Goal: Transaction & Acquisition: Subscribe to service/newsletter

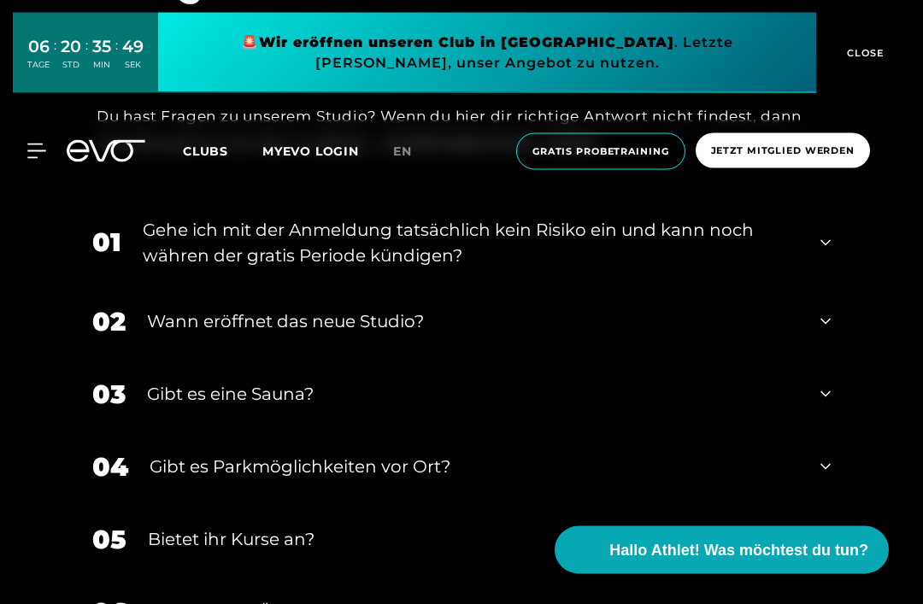
scroll to position [6247, 0]
click at [795, 268] on div "Gehe ich mit der Anmeldung tatsächlich kein Risiko ein und kann noch währen der…" at bounding box center [471, 242] width 656 height 51
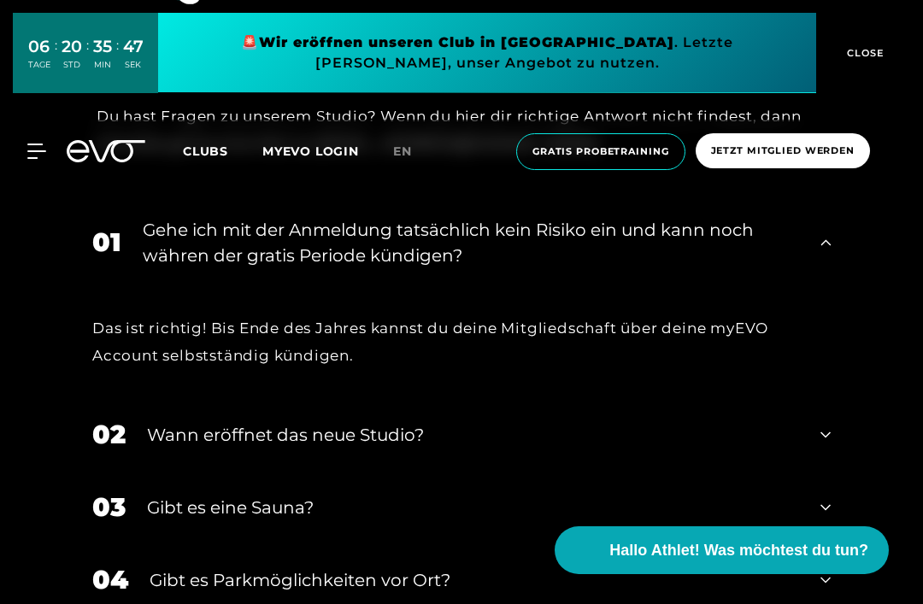
click at [831, 285] on div "01 Gehe ich mit der Anmeldung tatsächlich kein Risiko ein und kann noch währen …" at bounding box center [461, 242] width 772 height 85
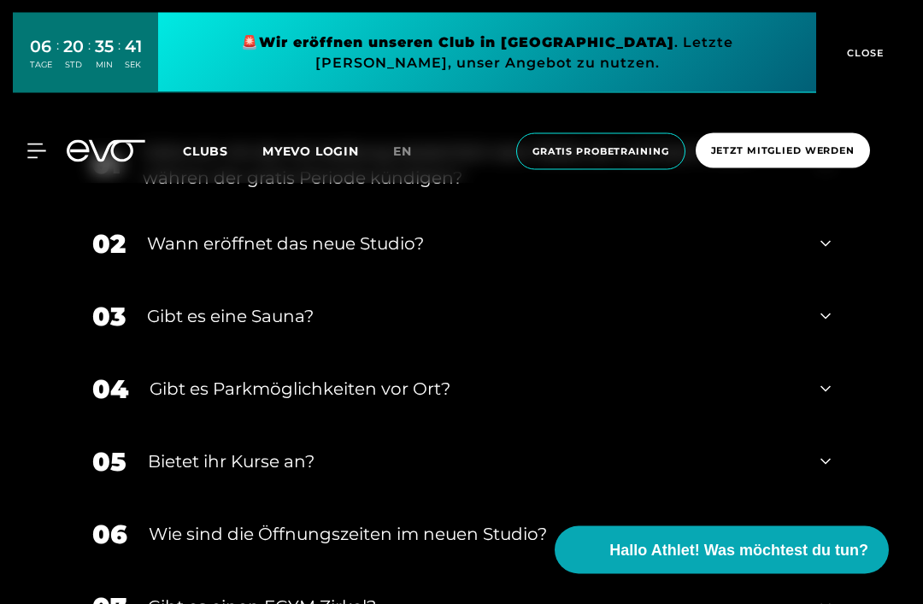
scroll to position [6326, 0]
click at [813, 279] on div "02 Wann eröffnet das neue Studio?" at bounding box center [461, 243] width 772 height 73
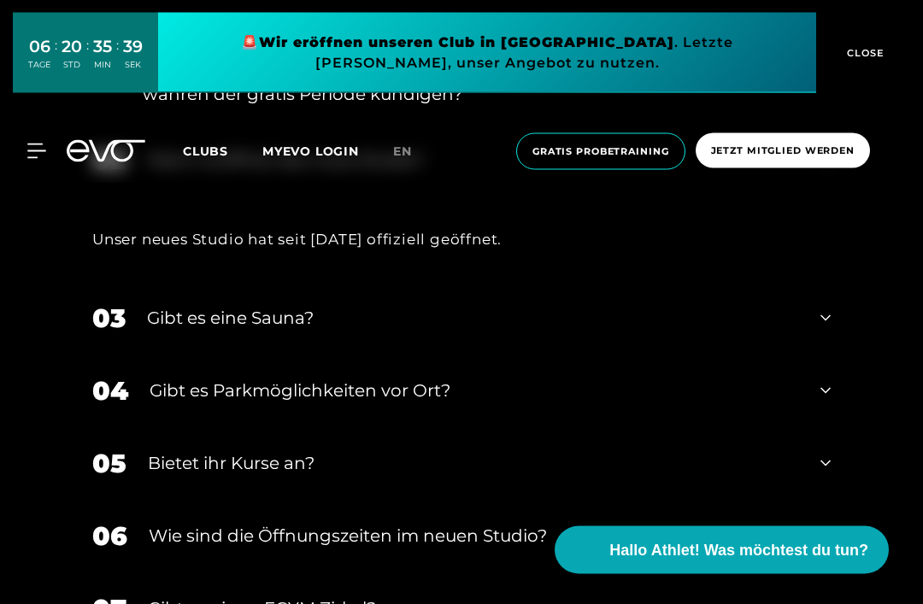
scroll to position [6409, 0]
click at [825, 328] on icon at bounding box center [825, 318] width 10 height 21
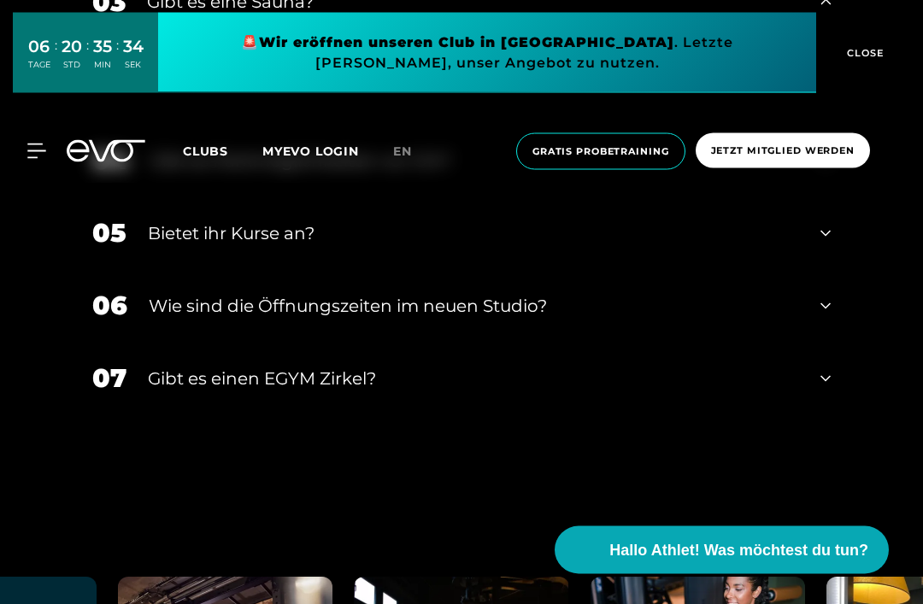
scroll to position [6729, 0]
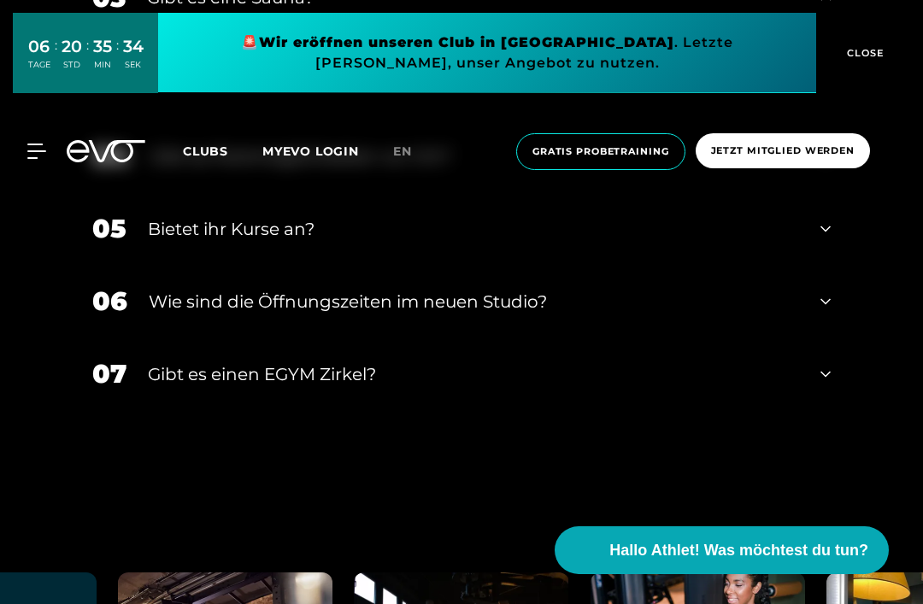
click at [833, 265] on div "05 Bietet ihr [DEMOGRAPHIC_DATA]?" at bounding box center [461, 228] width 772 height 73
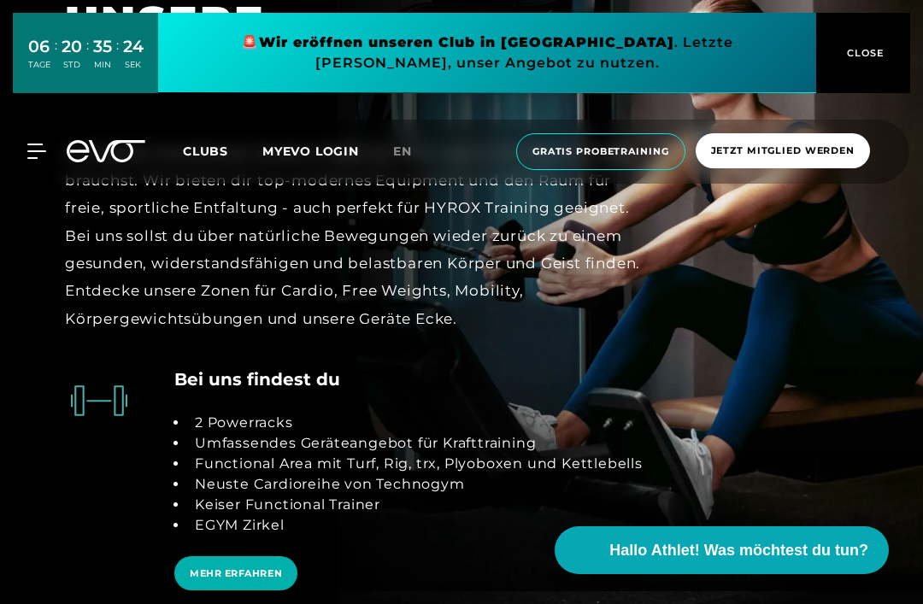
scroll to position [3052, 0]
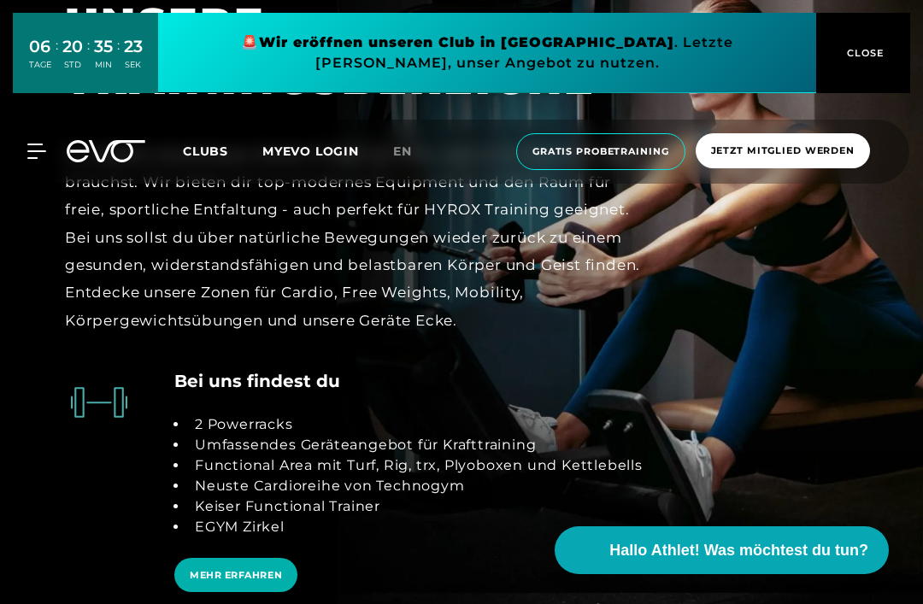
click at [604, 140] on span "Gratis Probetraining" at bounding box center [600, 151] width 169 height 37
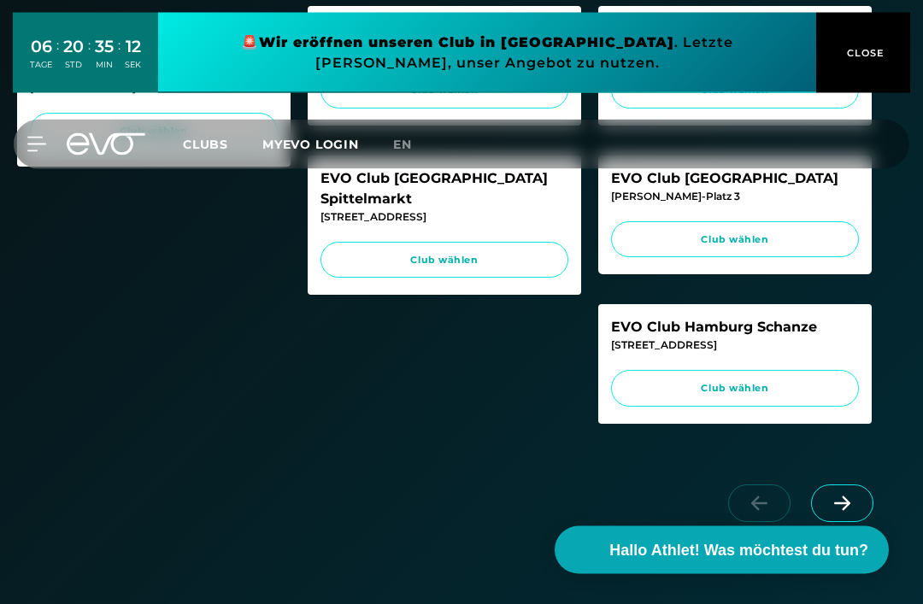
click at [852, 511] on icon at bounding box center [842, 503] width 30 height 15
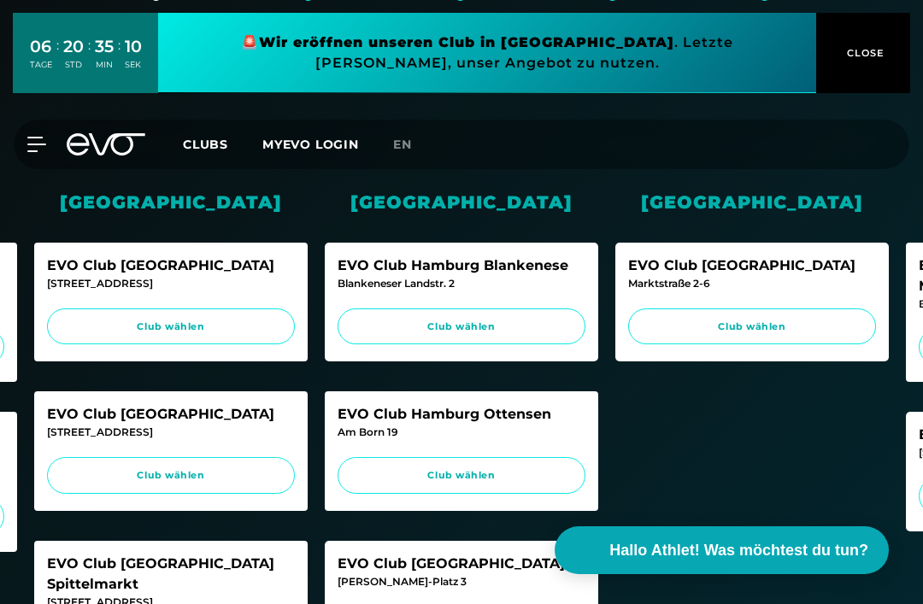
scroll to position [366, 0]
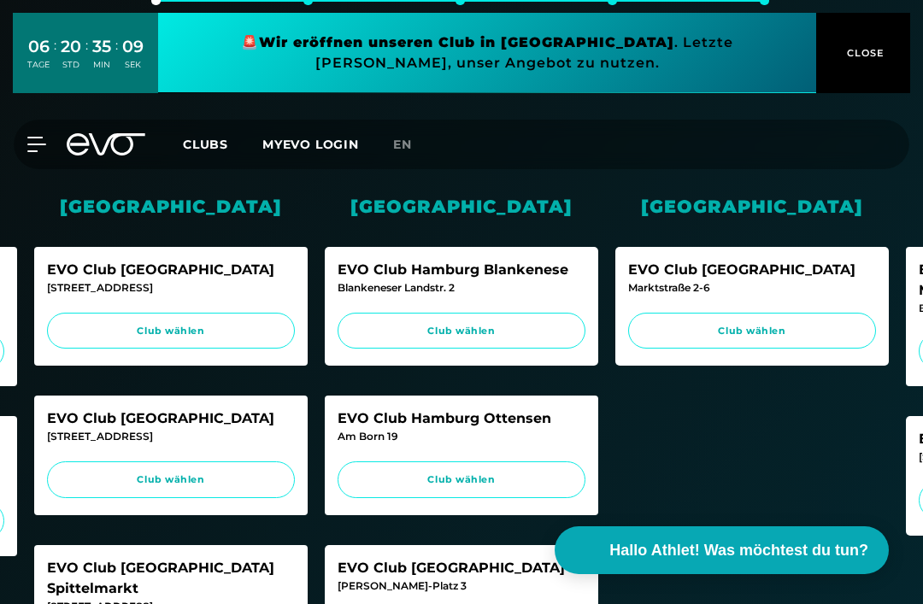
click at [816, 324] on span "Club wählen" at bounding box center [751, 331] width 215 height 15
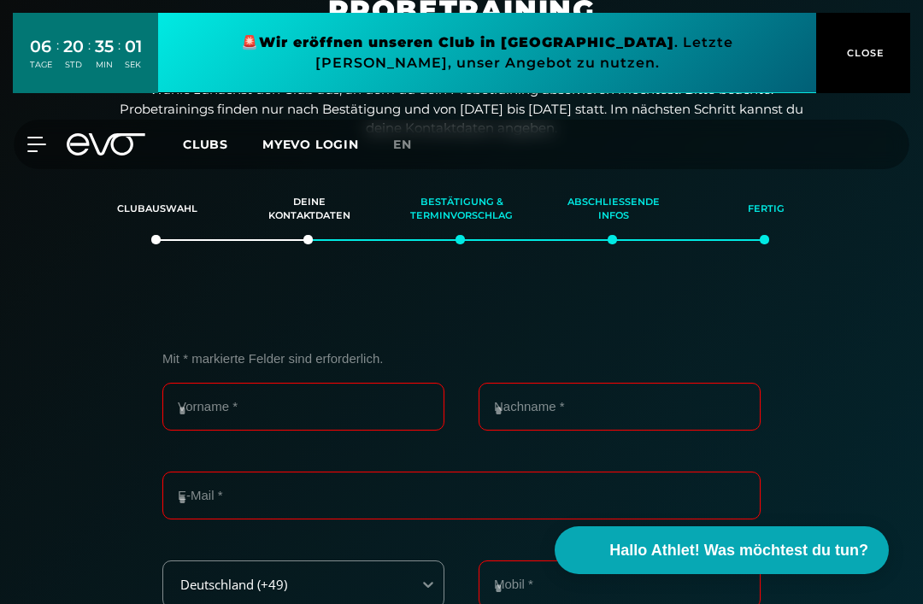
scroll to position [0, 0]
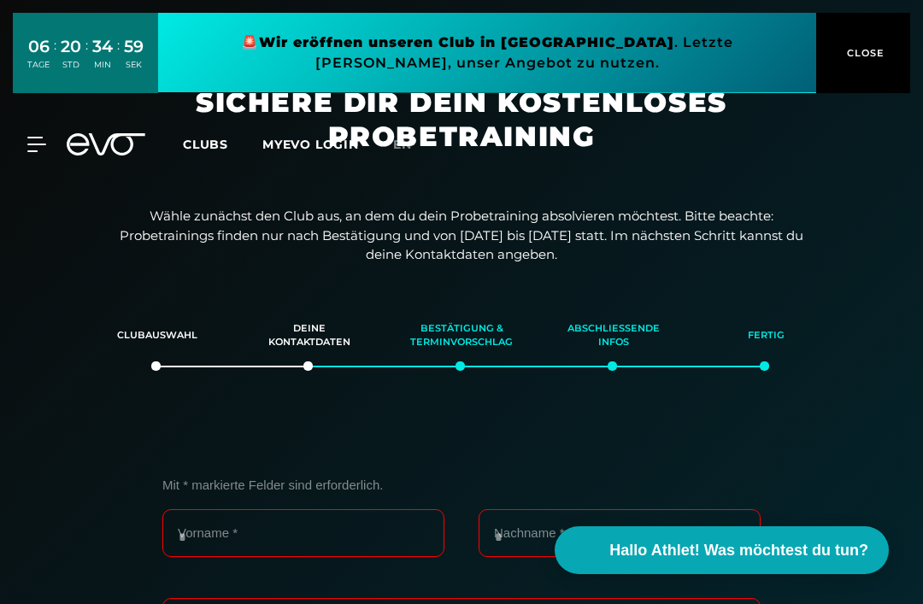
click at [864, 47] on span "CLOSE" at bounding box center [864, 52] width 42 height 15
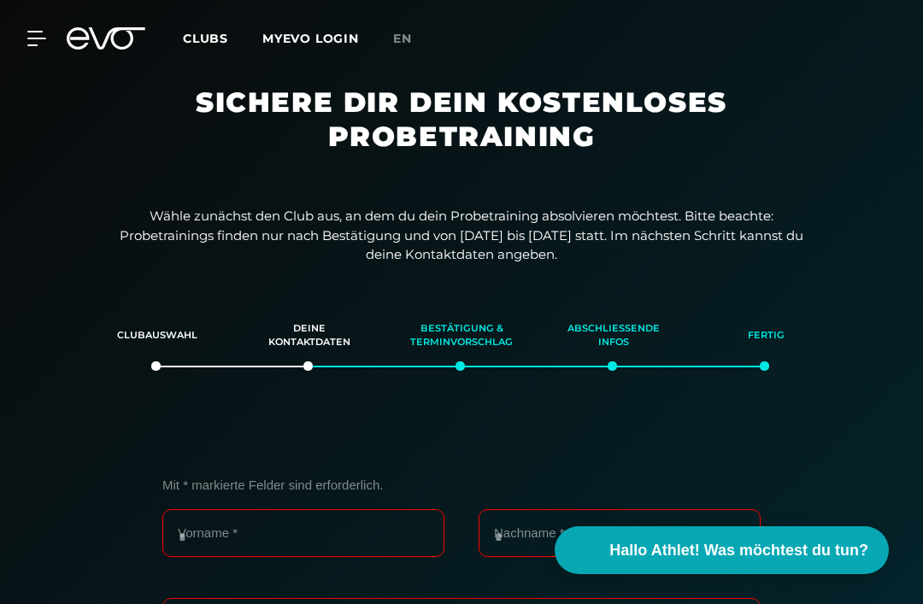
click at [32, 34] on icon at bounding box center [36, 38] width 19 height 15
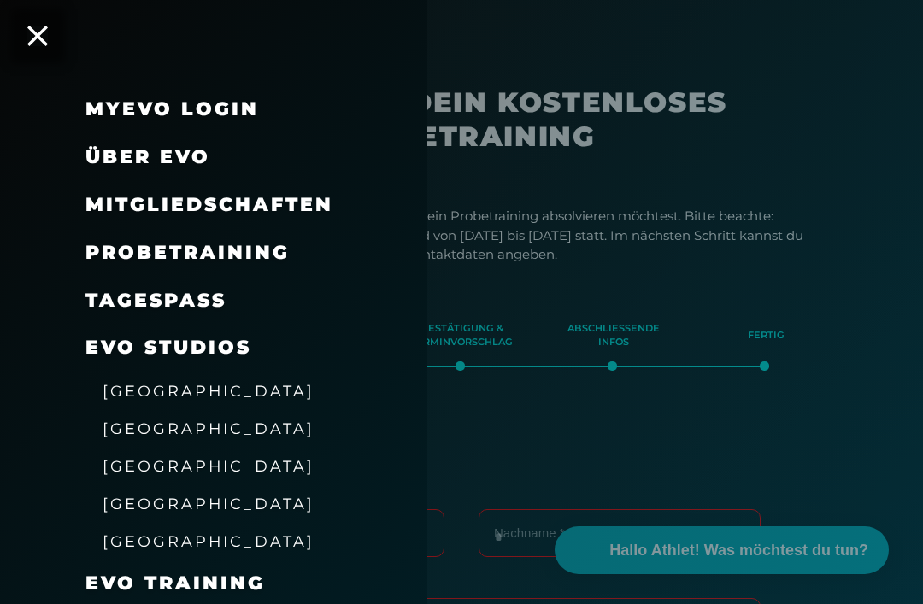
click at [185, 296] on link "TAGESPASS" at bounding box center [155, 300] width 141 height 23
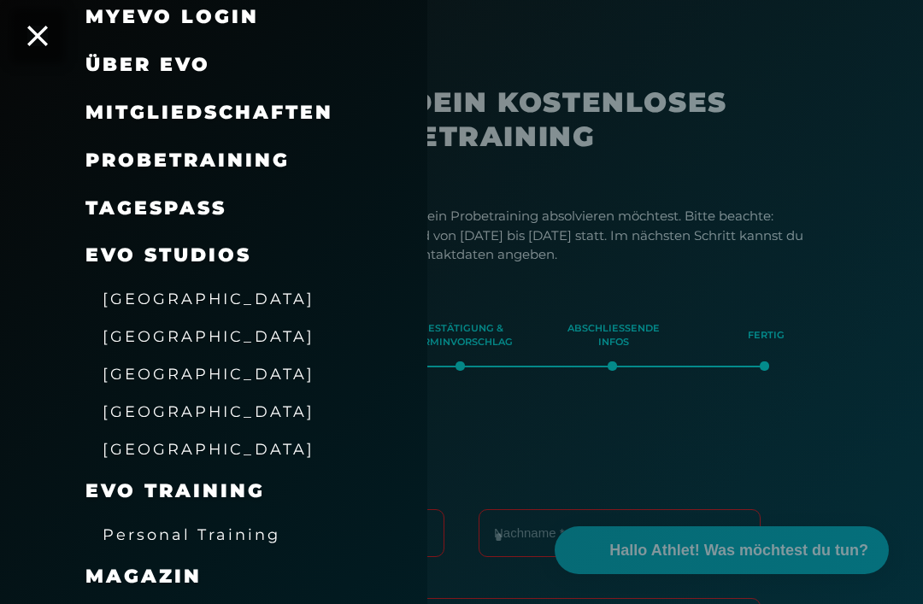
scroll to position [126, 0]
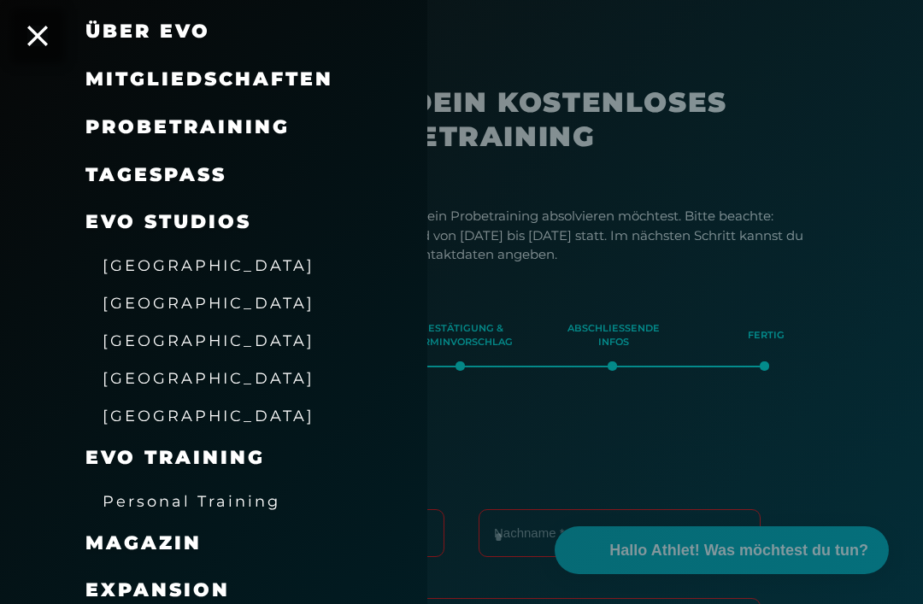
click at [199, 407] on span "[GEOGRAPHIC_DATA]" at bounding box center [209, 416] width 212 height 18
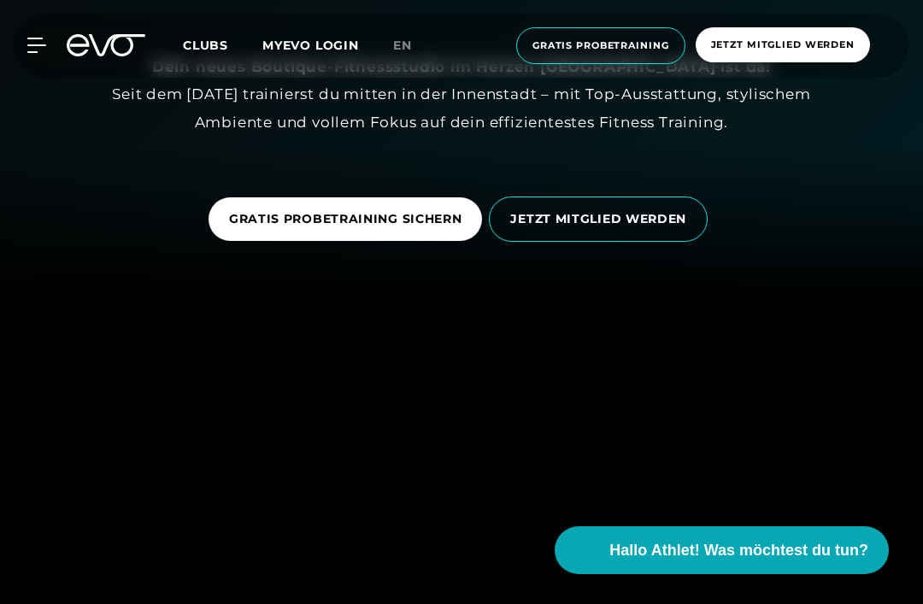
scroll to position [318, 0]
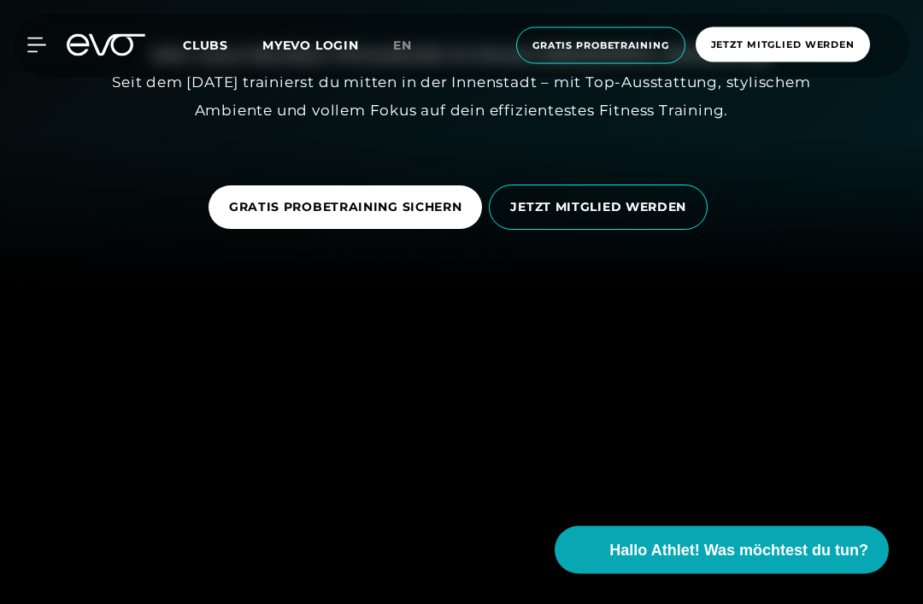
click at [655, 217] on span "JETZT MITGLIED WERDEN" at bounding box center [598, 208] width 176 height 18
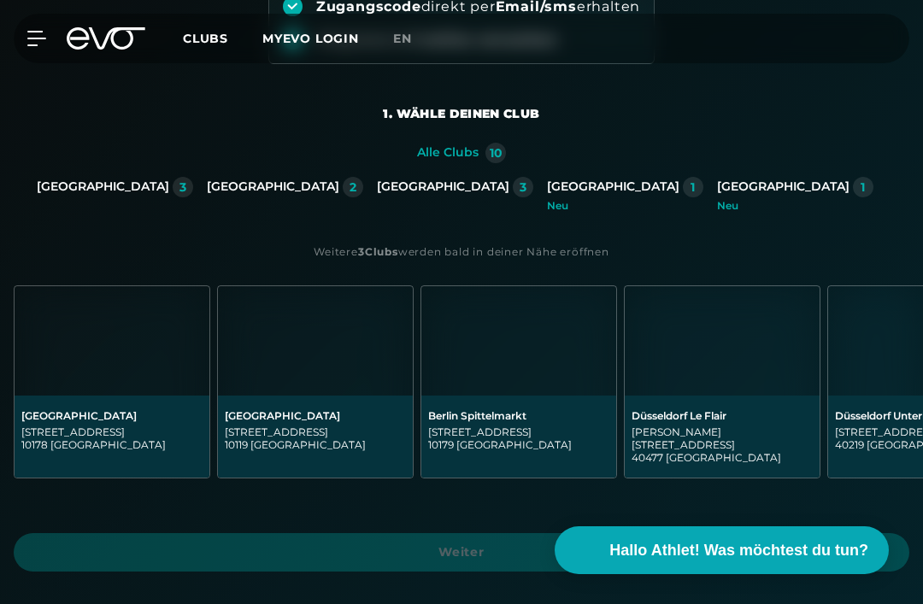
scroll to position [289, 0]
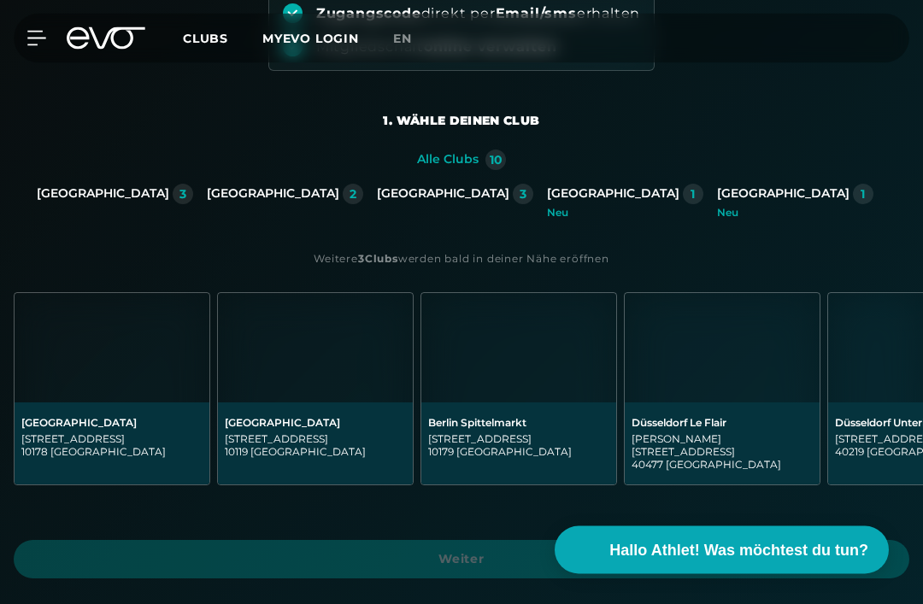
click at [717, 189] on div "[GEOGRAPHIC_DATA]" at bounding box center [783, 194] width 132 height 15
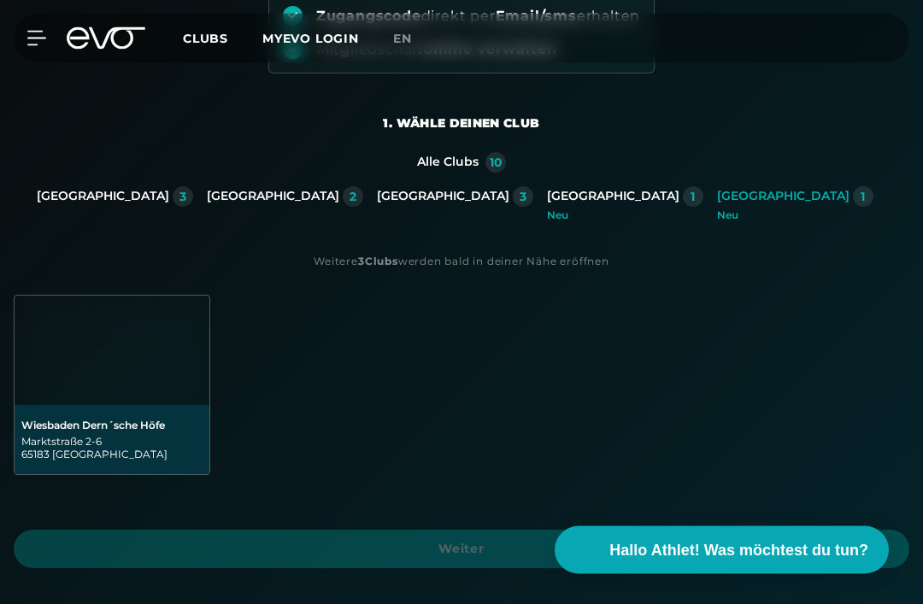
click at [100, 305] on img at bounding box center [112, 351] width 195 height 109
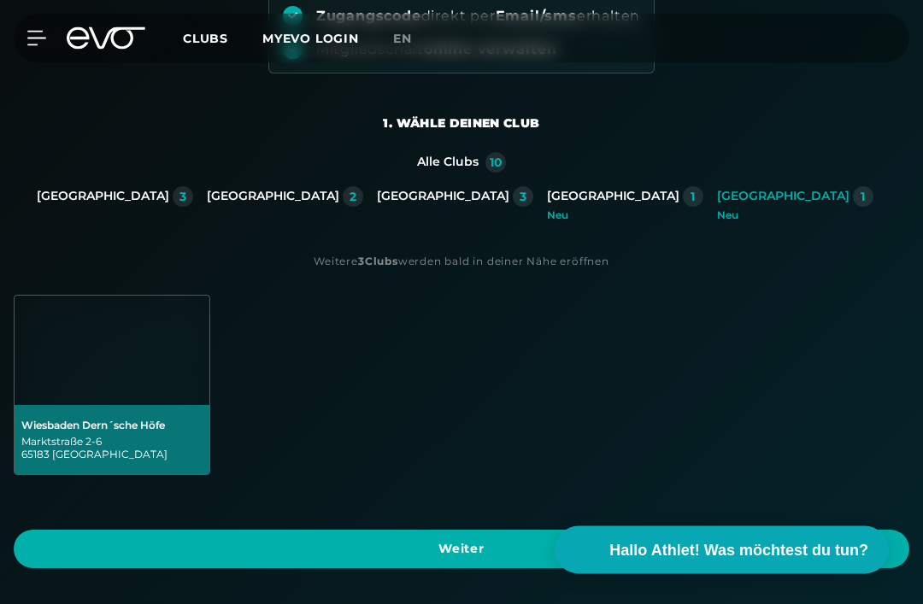
scroll to position [287, 0]
click at [349, 548] on span "Weiter" at bounding box center [461, 549] width 854 height 18
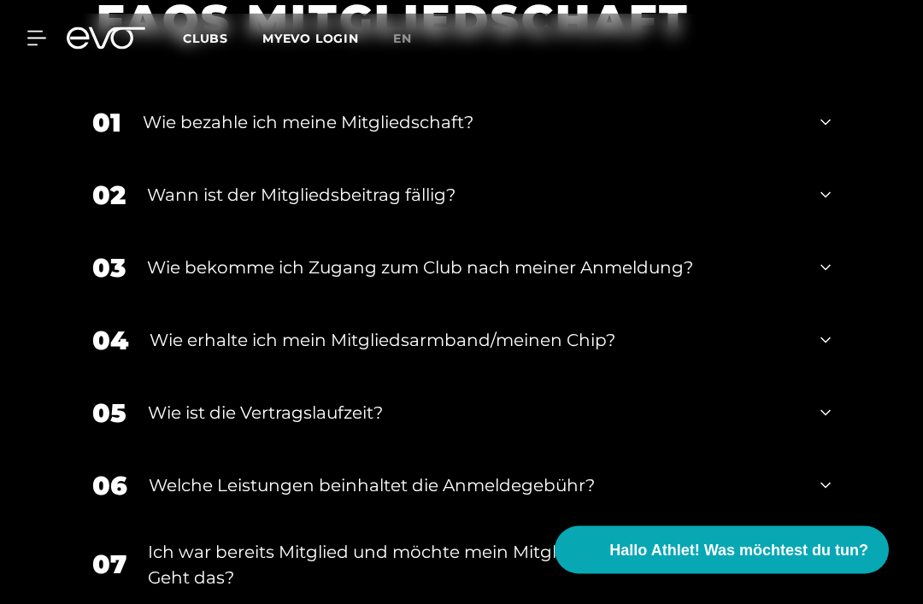
scroll to position [3362, 0]
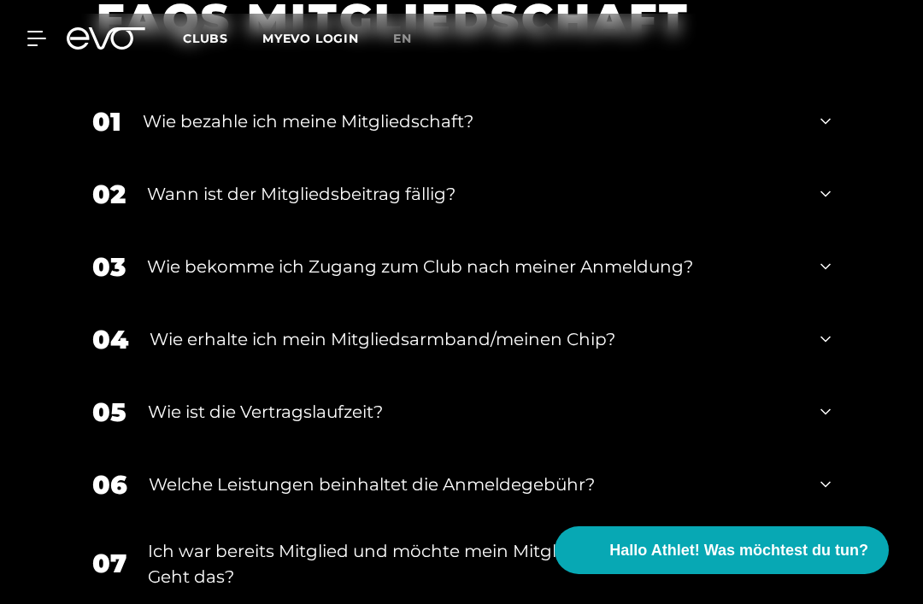
click at [818, 158] on div "01 Wie bezahle ich meine Mitgliedschaft?" at bounding box center [461, 121] width 772 height 73
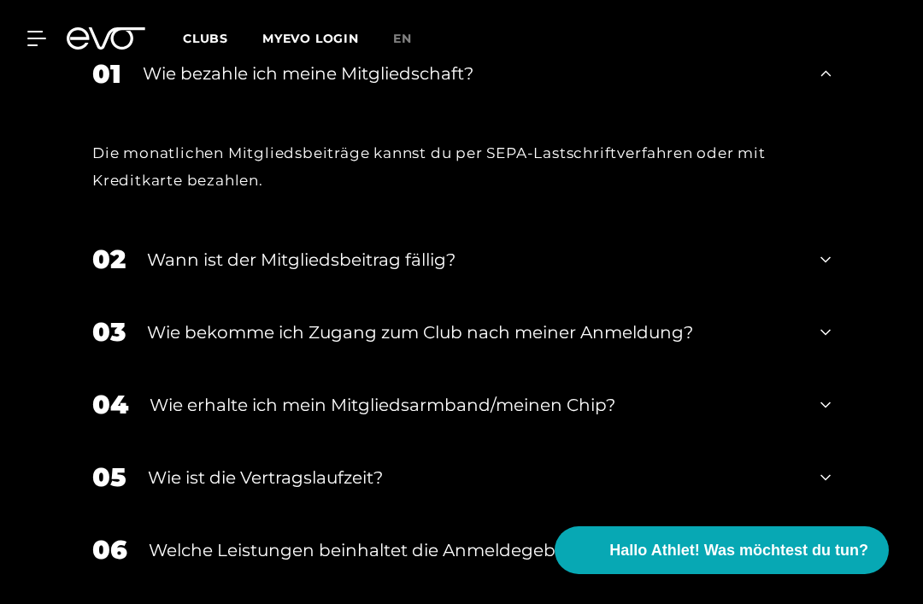
scroll to position [3410, 0]
click at [807, 270] on div "02 Wann ist der Mitgliedsbeitrag fällig?" at bounding box center [461, 258] width 772 height 73
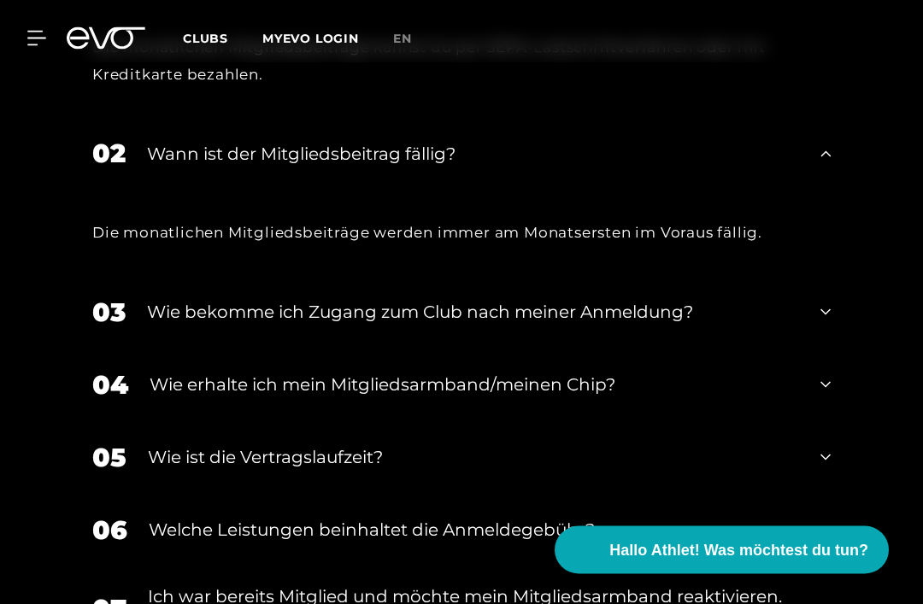
click at [774, 349] on div "03 Wie bekomme ich Zugang zum Club nach meiner Anmeldung?" at bounding box center [461, 313] width 772 height 73
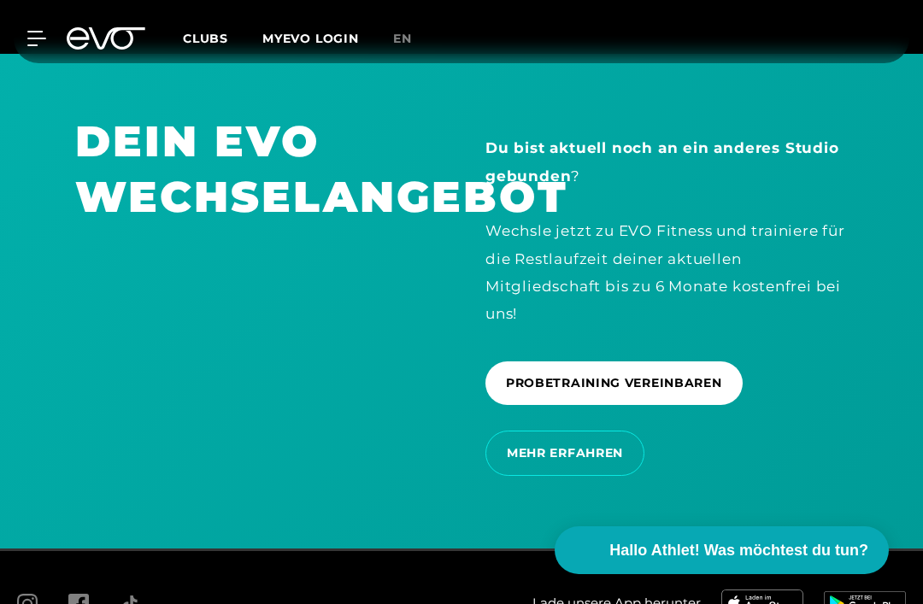
scroll to position [4410, 0]
